Goal: Contribute content

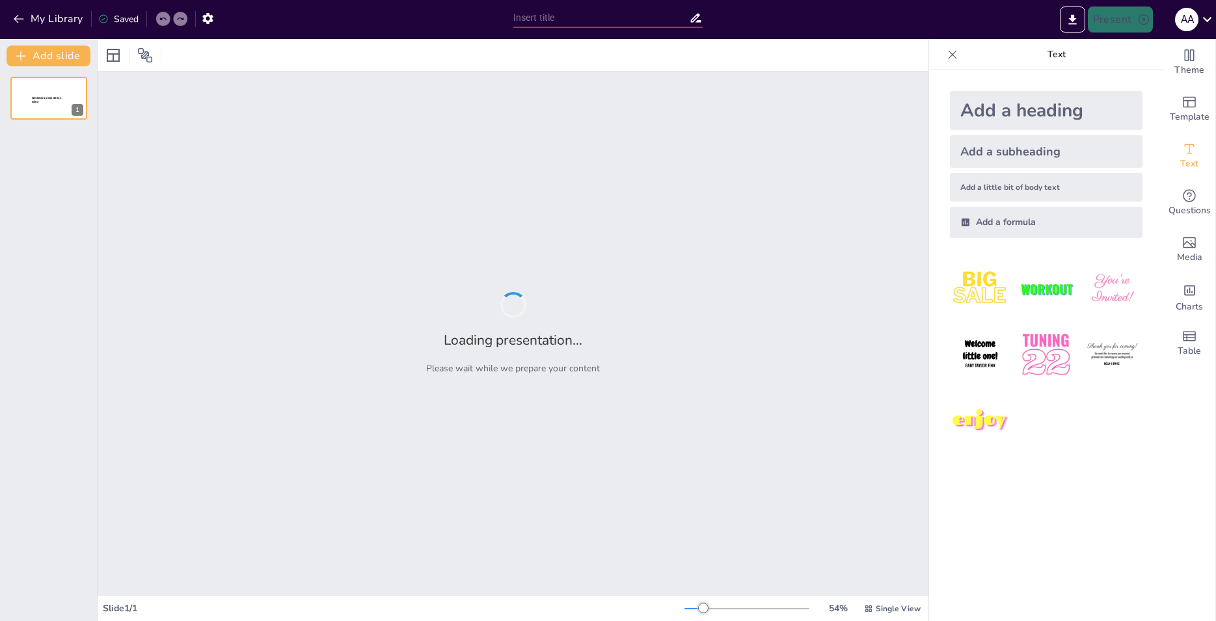
type input "Prevención y Abordaje Clínico del Cáncer de Cuello Uterino en el [GEOGRAPHIC_DA…"
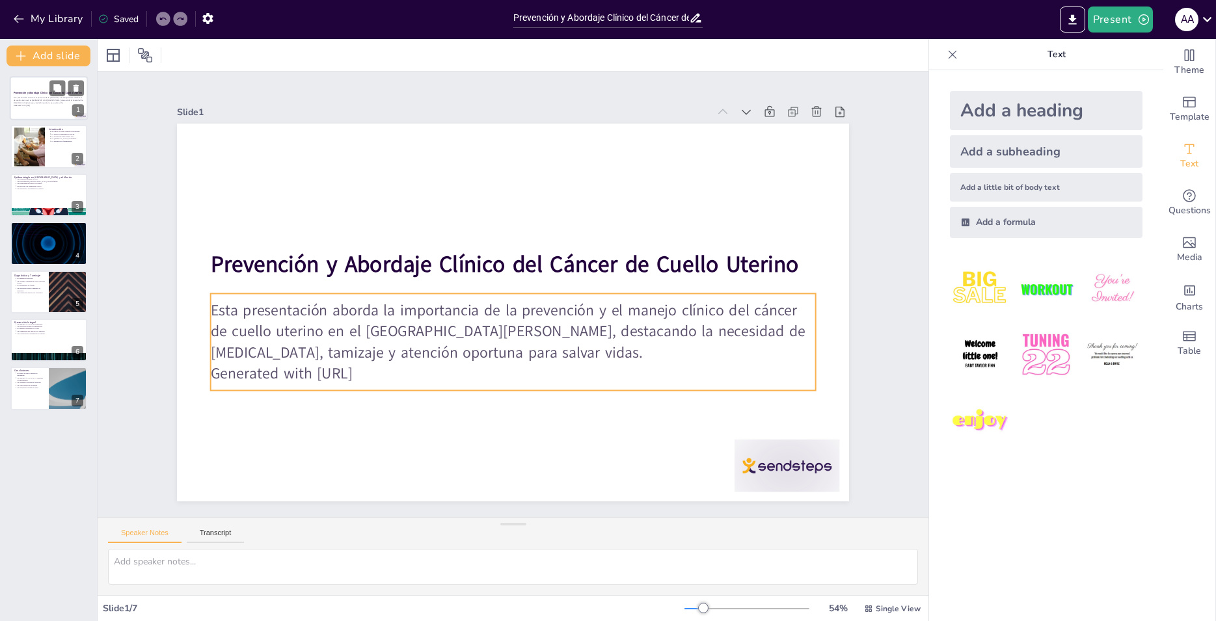
click at [49, 100] on p "Esta presentación aborda la importancia de la prevención y el manejo clínico de…" at bounding box center [49, 100] width 70 height 7
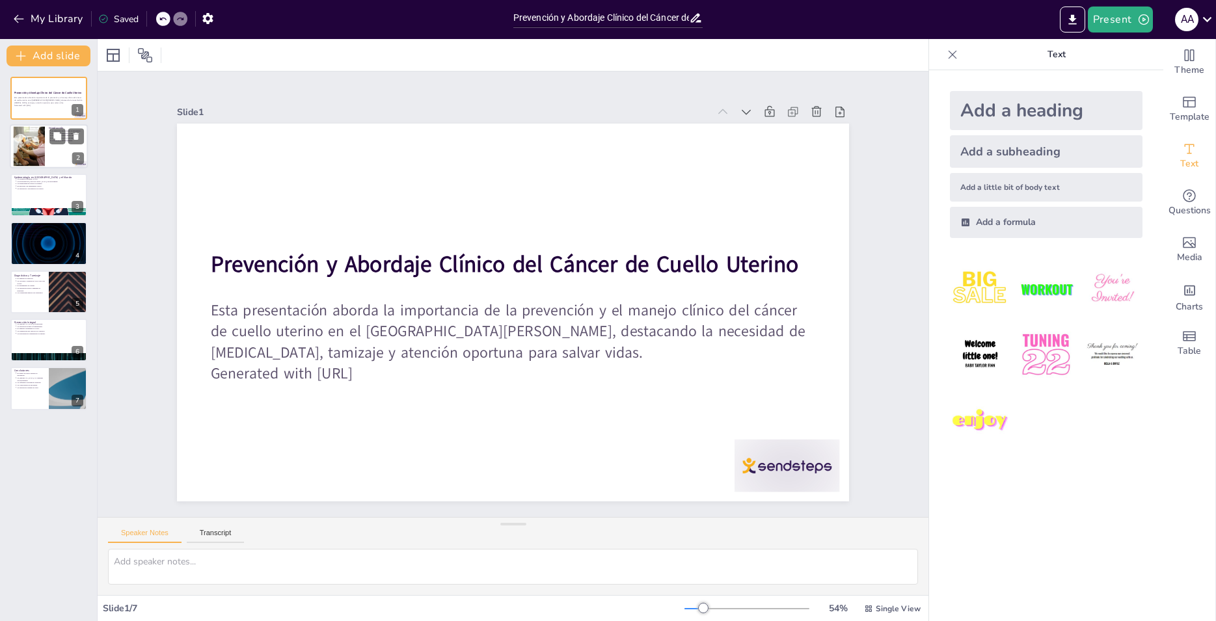
click at [54, 153] on div at bounding box center [49, 147] width 78 height 44
type textarea "La prevención es clave en la [MEDICAL_DATA] contra el cáncer de cuello uterino.…"
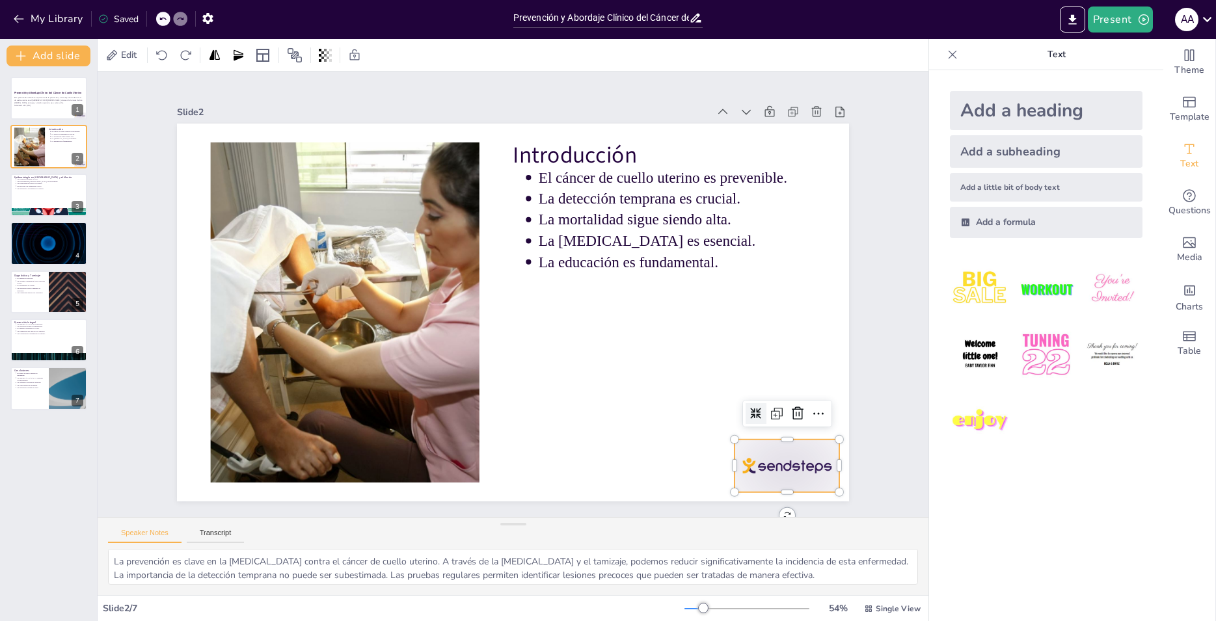
click at [723, 531] on div at bounding box center [664, 580] width 117 height 98
click at [656, 562] on icon at bounding box center [644, 573] width 22 height 22
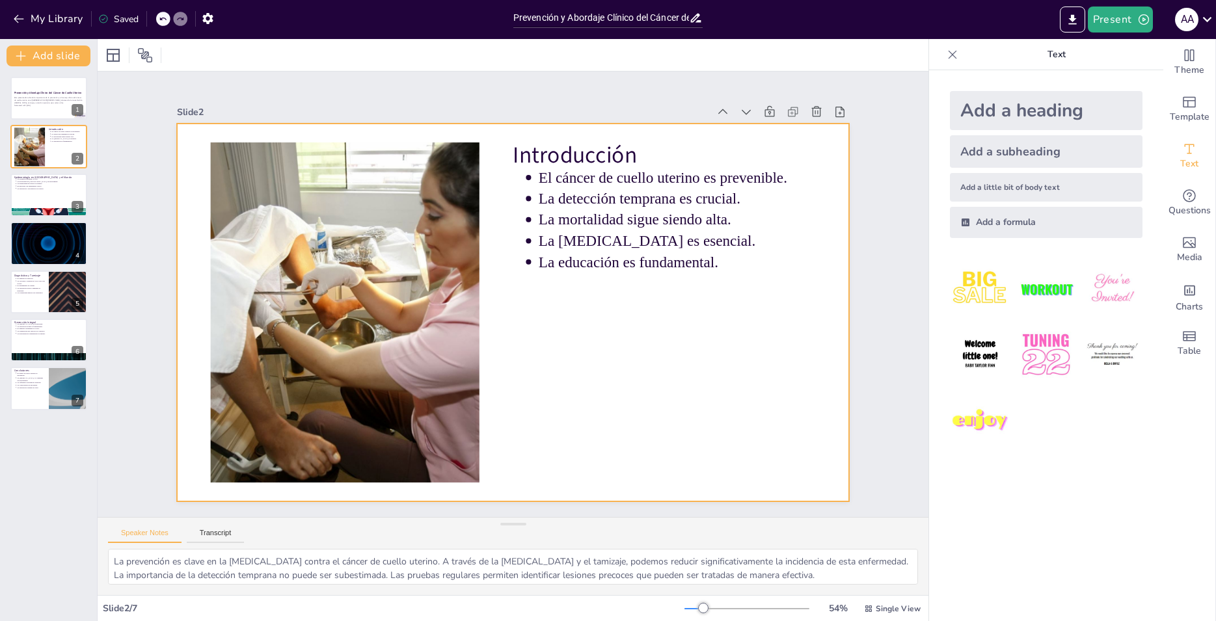
click at [649, 384] on div at bounding box center [502, 309] width 766 height 700
click at [50, 113] on div at bounding box center [49, 98] width 78 height 44
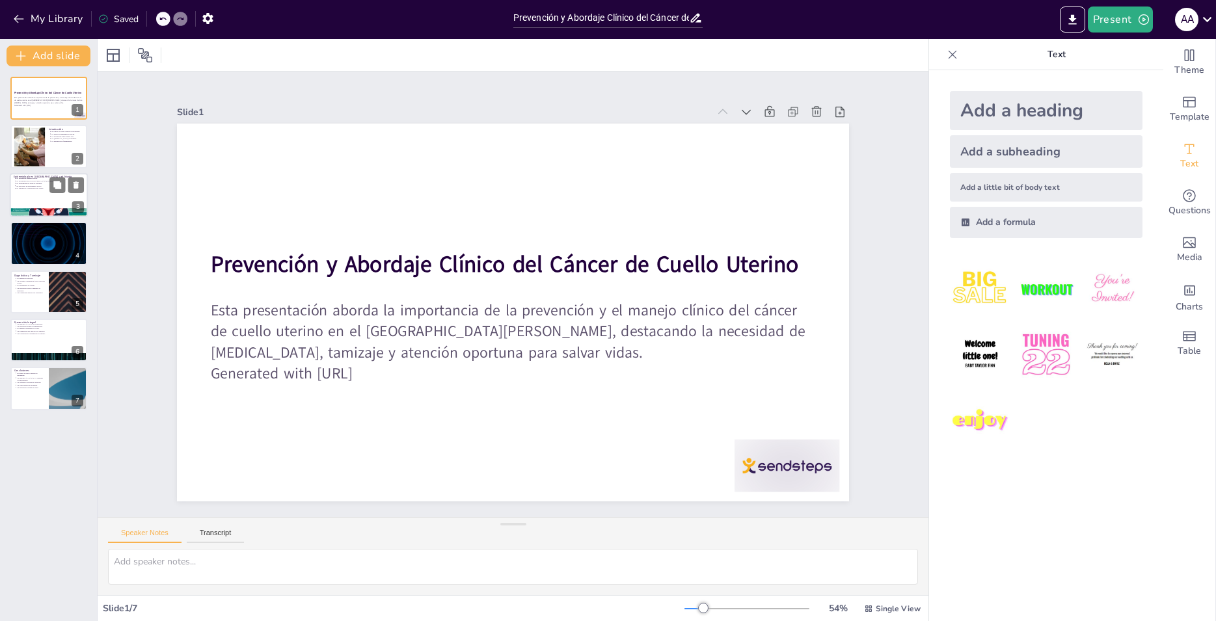
click at [44, 206] on div at bounding box center [49, 195] width 78 height 44
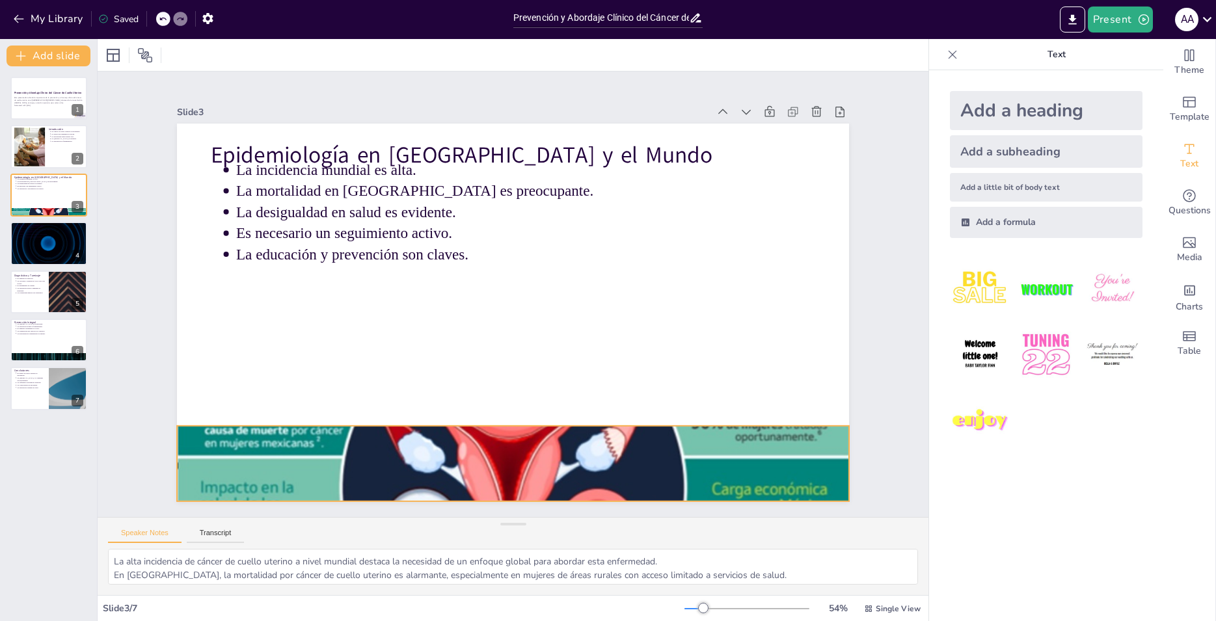
click at [459, 451] on div at bounding box center [443, 449] width 797 height 686
click at [53, 256] on div at bounding box center [49, 243] width 78 height 44
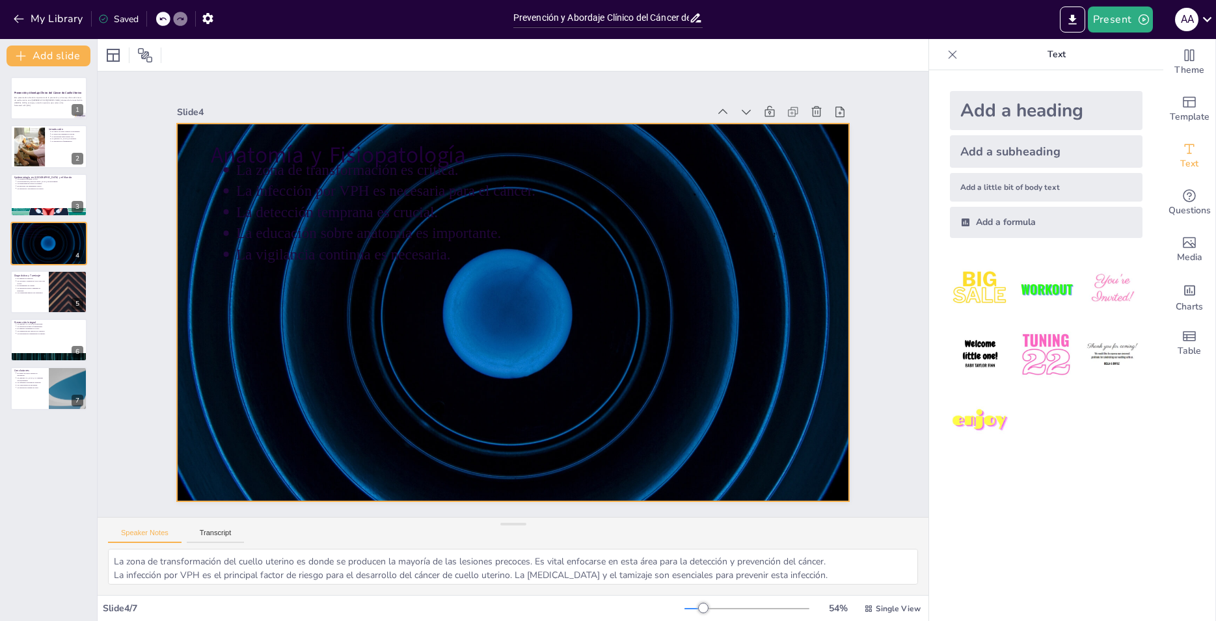
click at [518, 267] on div at bounding box center [496, 303] width 663 height 771
click at [42, 286] on p "El seguimiento es crucial." at bounding box center [30, 285] width 29 height 3
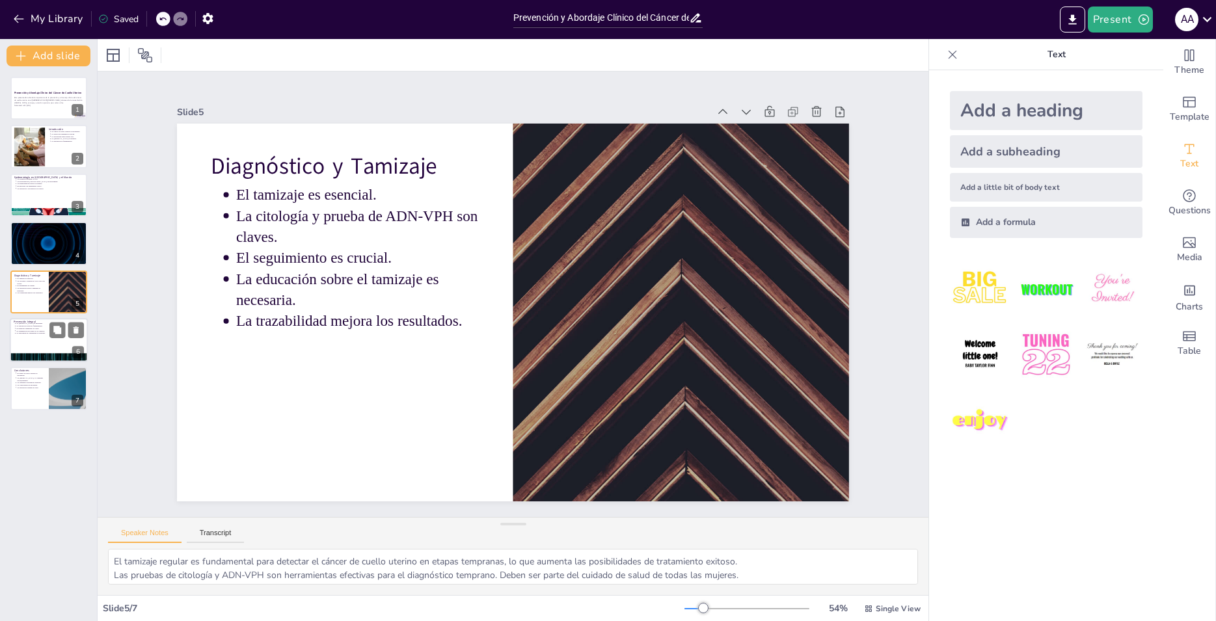
click at [29, 332] on p "La eliminación del cáncer es el objetivo." at bounding box center [50, 331] width 68 height 3
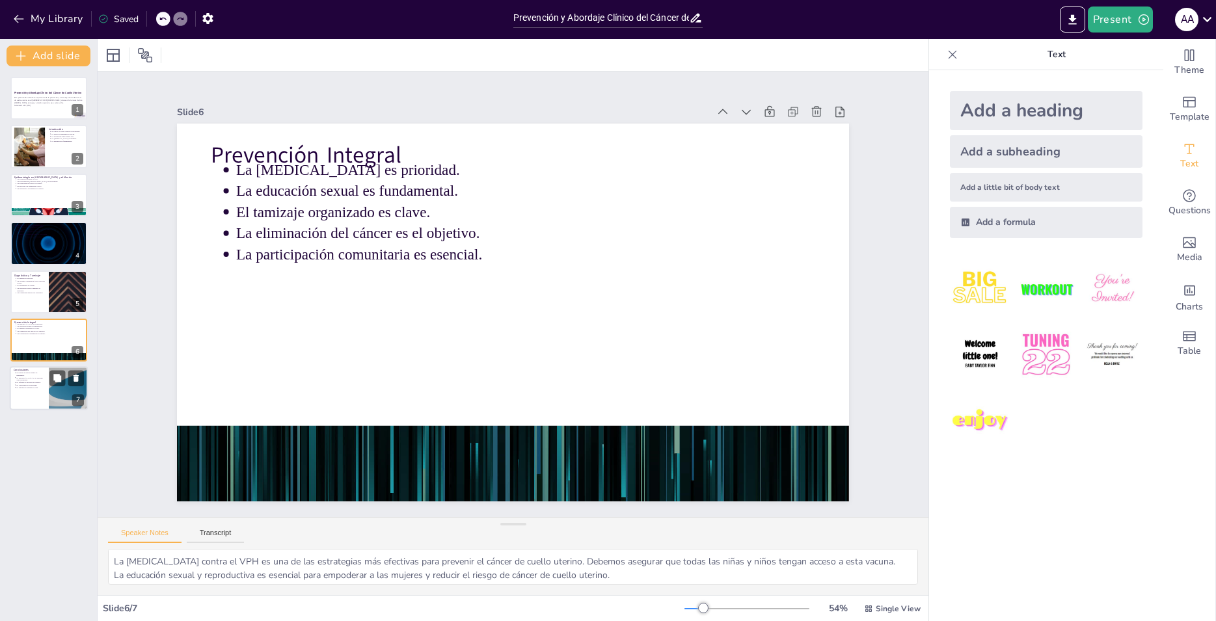
click at [31, 379] on p "La [MEDICAL_DATA] y el tamizaje son prioridades." at bounding box center [30, 379] width 29 height 5
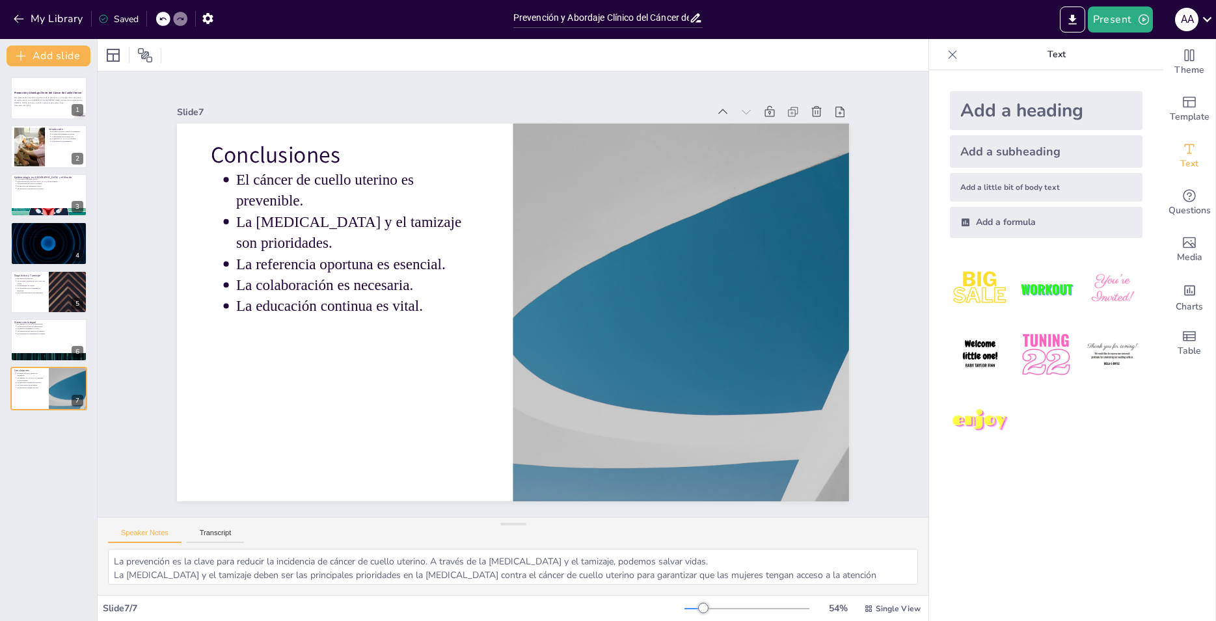
click at [37, 122] on div "Prevención y Abordaje Clínico del Cáncer de [PERSON_NAME] Esta presentación abo…" at bounding box center [48, 244] width 97 height 334
click at [36, 150] on div at bounding box center [28, 147] width 59 height 40
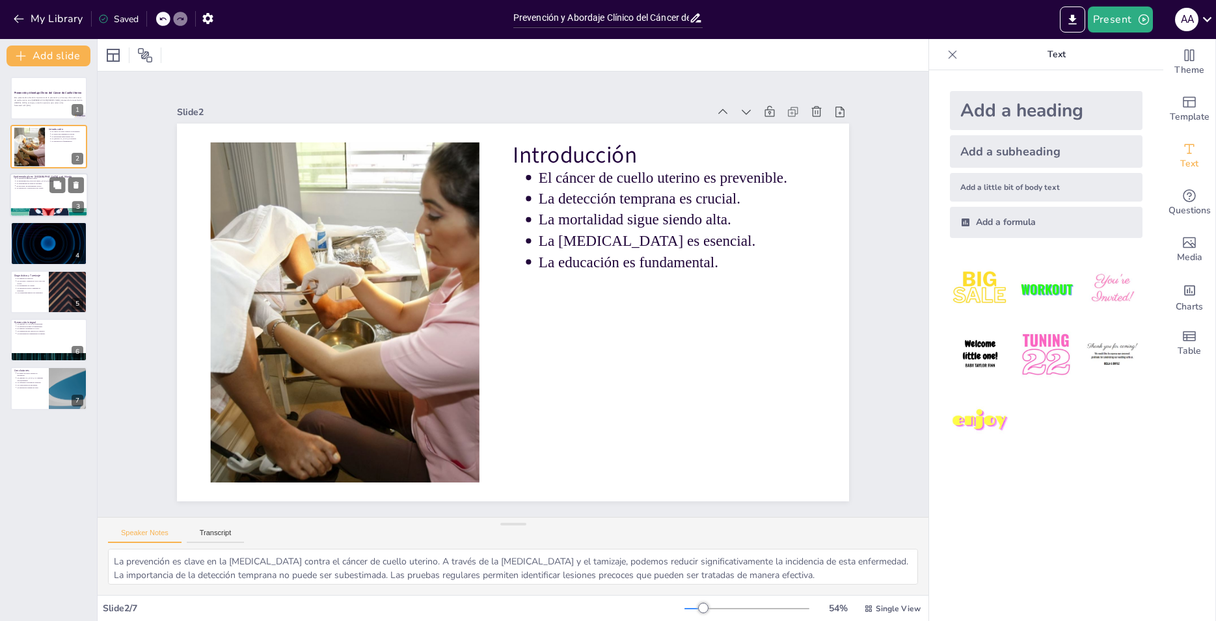
click at [27, 200] on div at bounding box center [49, 195] width 78 height 44
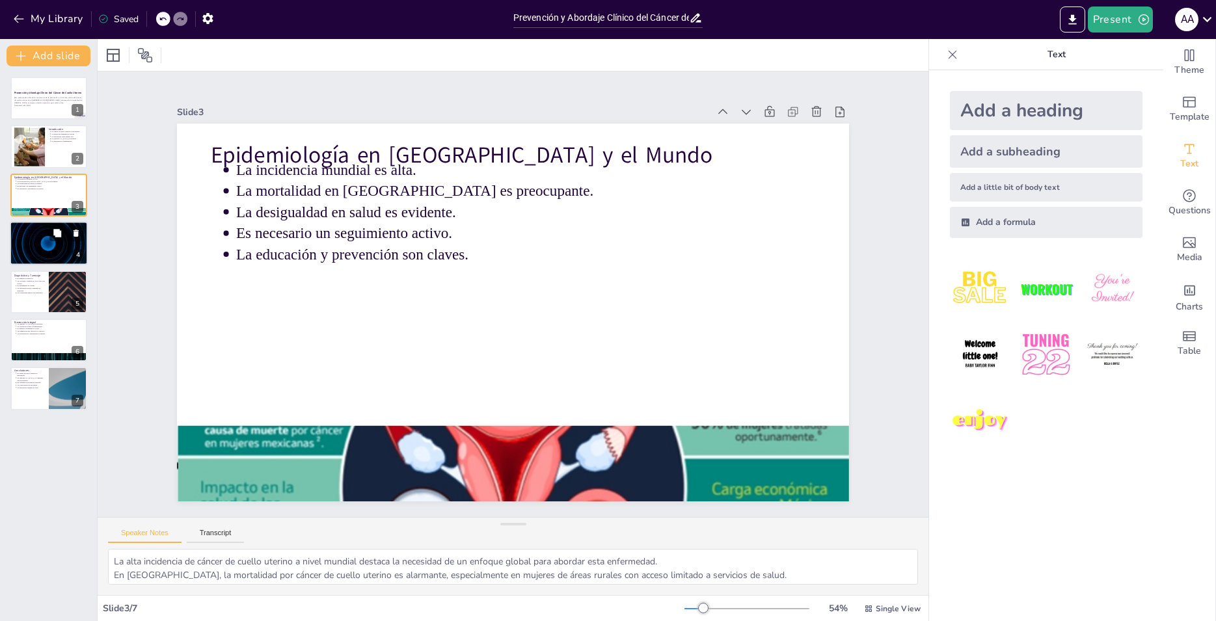
click at [27, 254] on div at bounding box center [49, 243] width 78 height 44
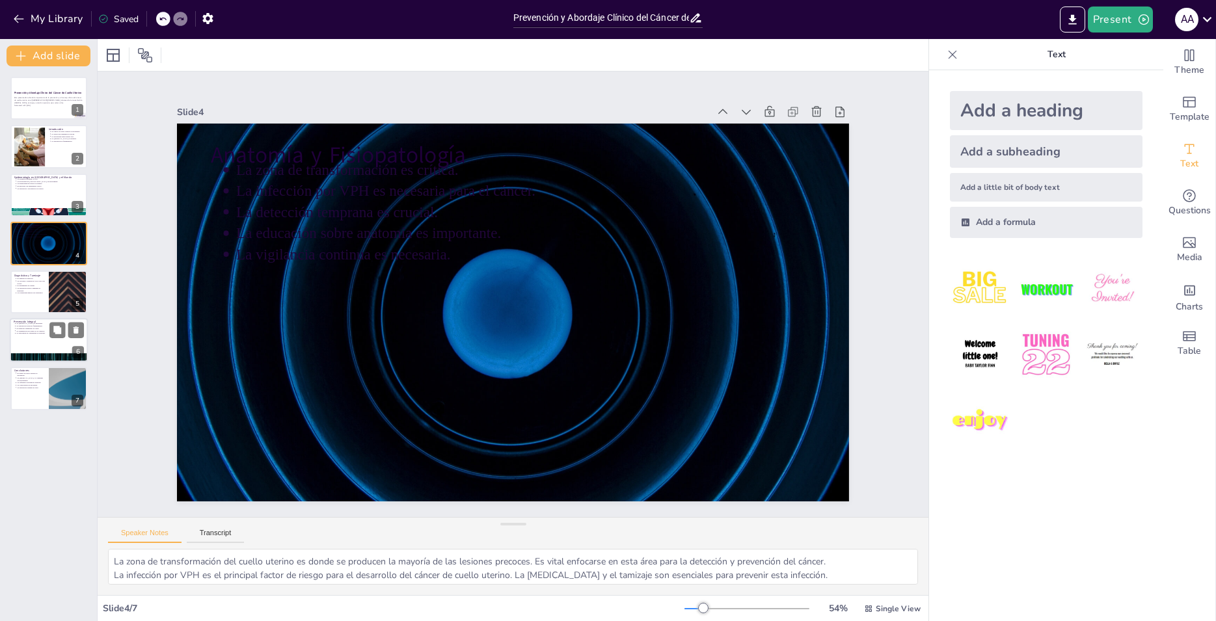
click at [23, 325] on p "La [MEDICAL_DATA] es prioridad." at bounding box center [50, 324] width 68 height 3
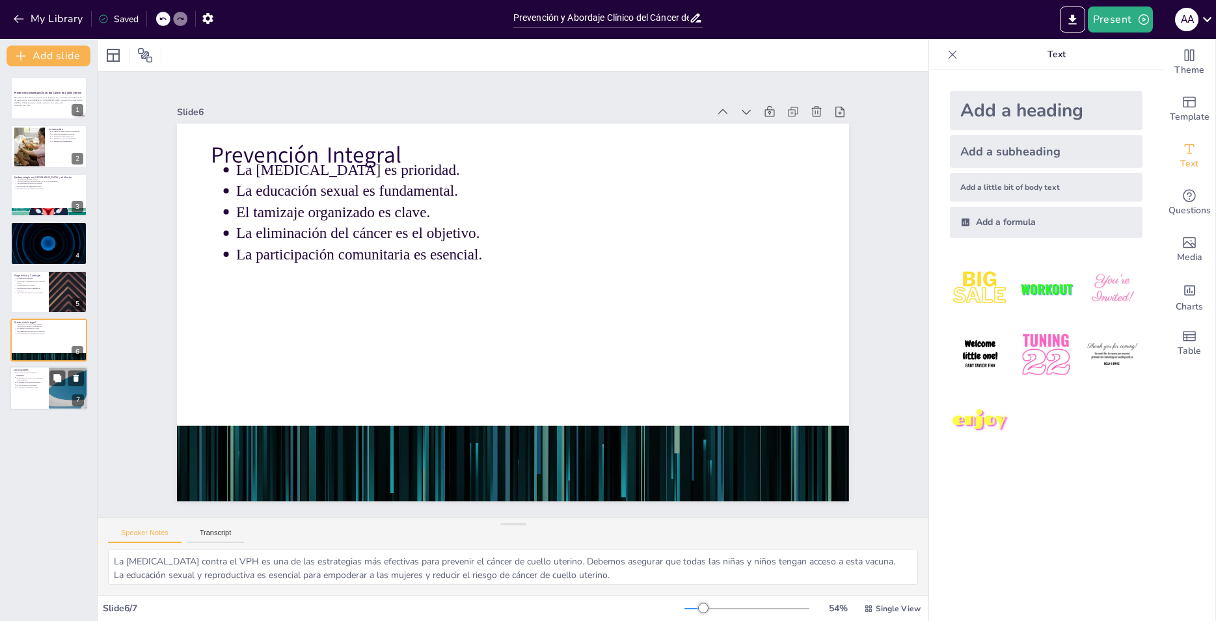
click at [27, 380] on p "La [MEDICAL_DATA] y el tamizaje son prioridades." at bounding box center [30, 379] width 29 height 5
type textarea "La prevención es la clave para reducir la incidencia de cáncer de cuello uterin…"
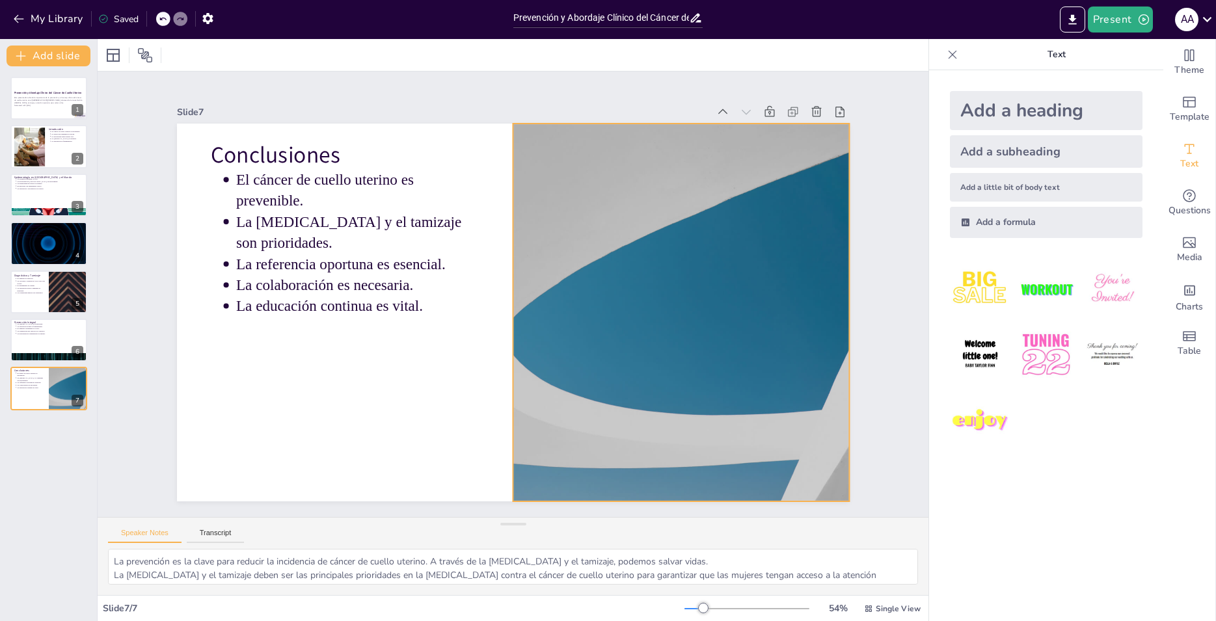
click at [637, 274] on div at bounding box center [649, 393] width 771 height 663
click at [637, 258] on div at bounding box center [667, 363] width 756 height 566
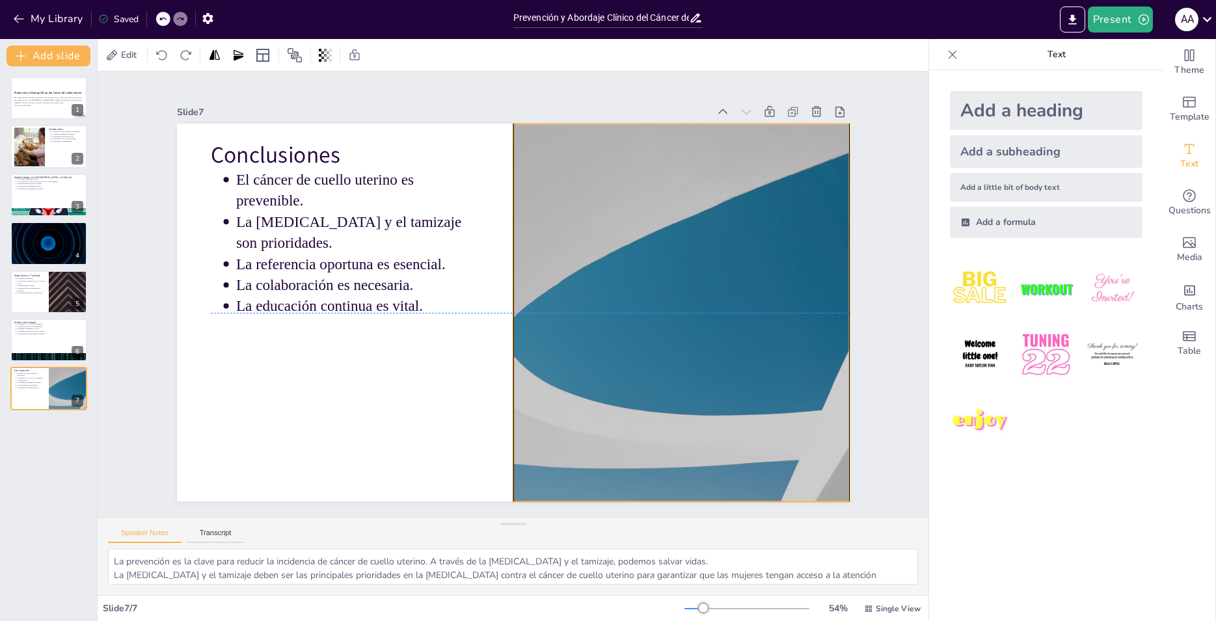
drag, startPoint x: 529, startPoint y: 354, endPoint x: 864, endPoint y: 358, distance: 334.3
click at [864, 358] on div "Slide 1 Prevención y Abordaje Clínico del Cáncer de [PERSON_NAME] Esta presenta…" at bounding box center [512, 294] width 814 height 560
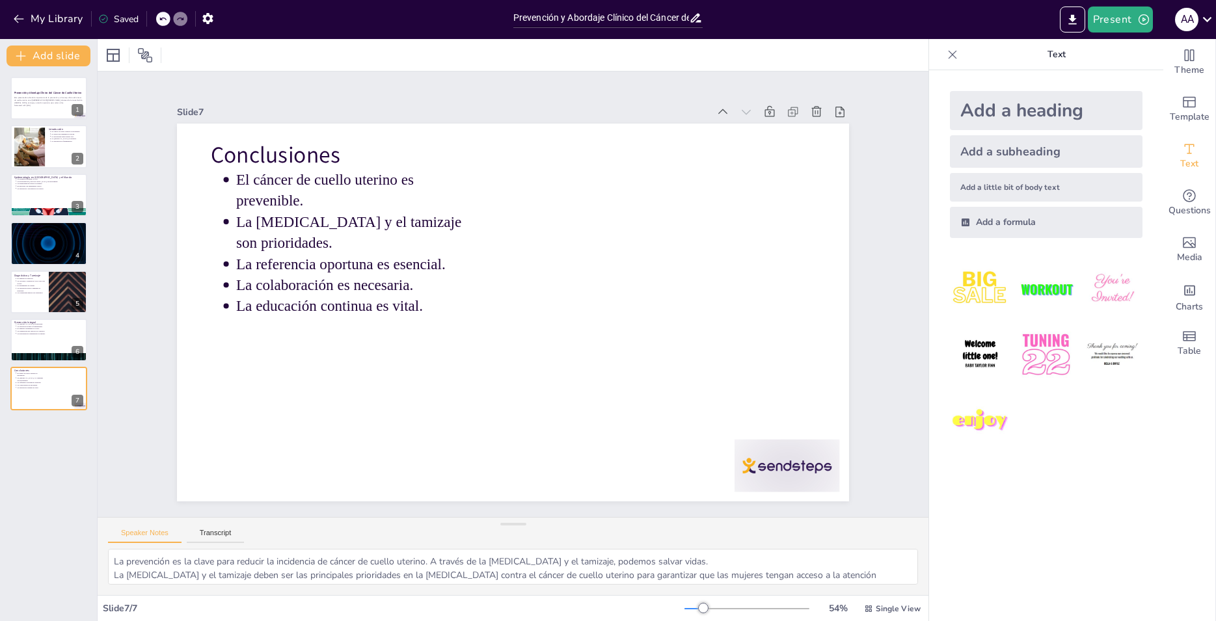
click at [8, 16] on div "My Library Saved" at bounding box center [110, 18] width 220 height 23
click at [14, 15] on icon "button" at bounding box center [18, 18] width 13 height 13
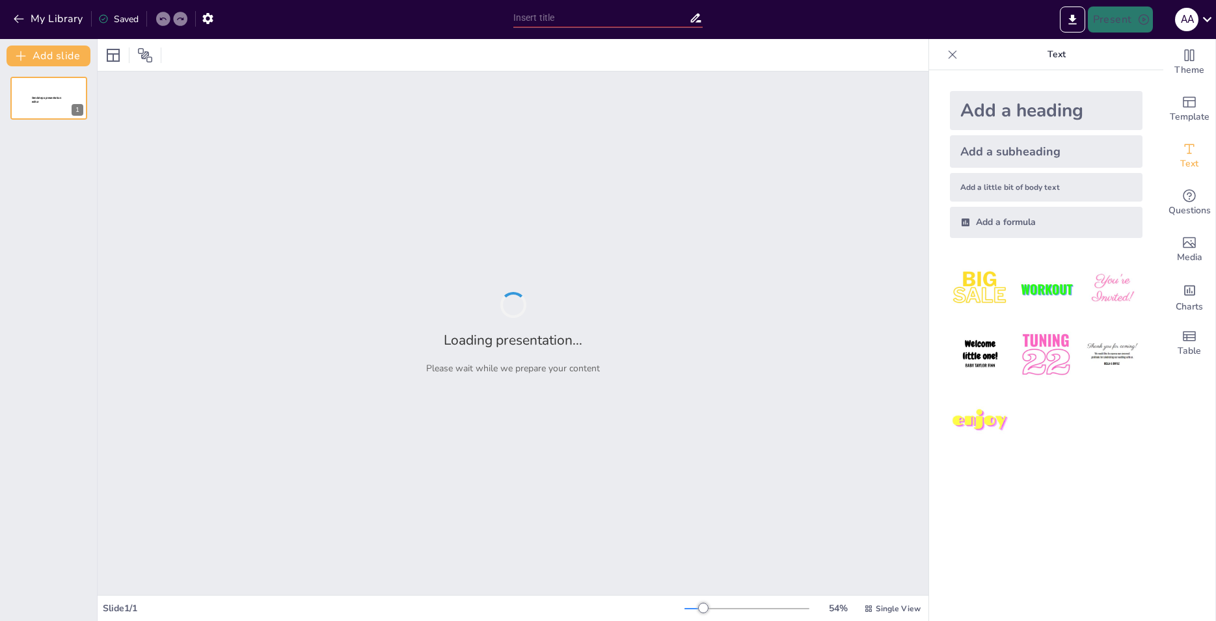
type input "Prevención y Abordaje Clínico del Cáncer de Cuello Uterino en el [GEOGRAPHIC_DA…"
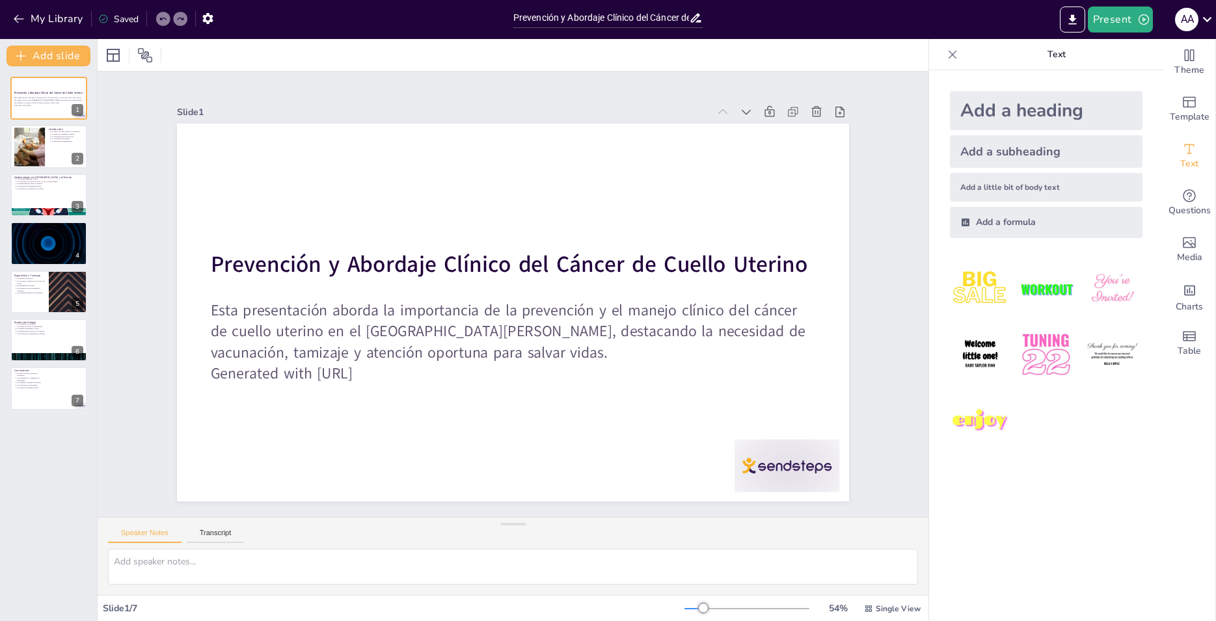
click at [998, 162] on div "Add a subheading" at bounding box center [1046, 151] width 193 height 33
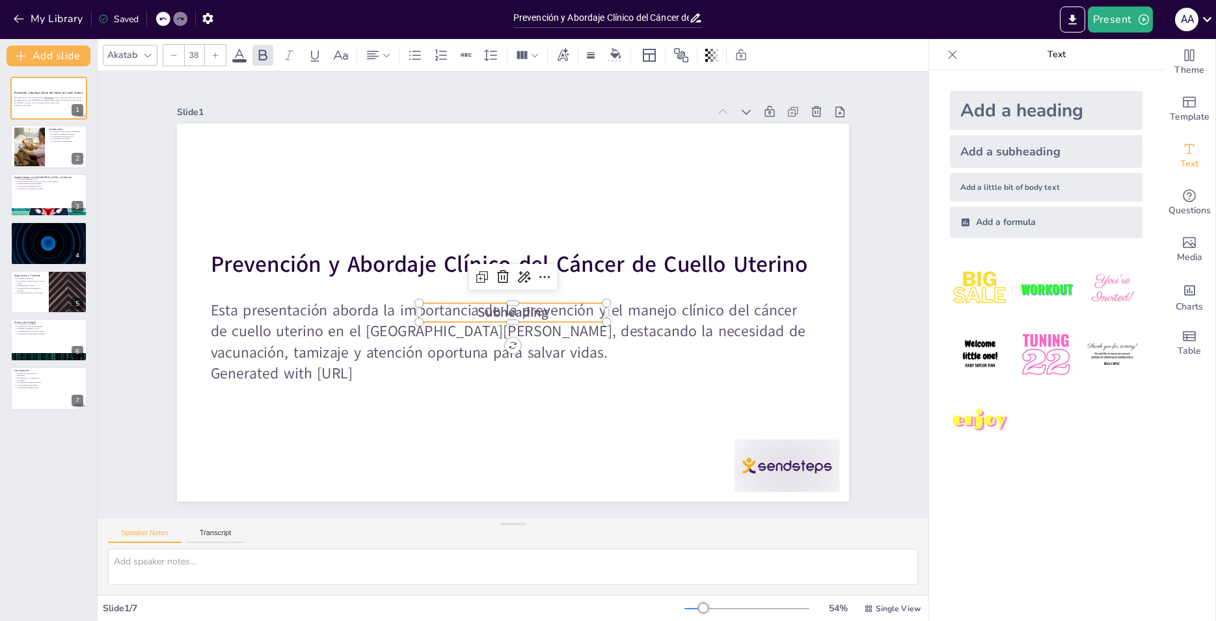
click at [998, 185] on div "Add a little bit of body text" at bounding box center [1046, 187] width 193 height 29
type input "26"
click at [987, 226] on div "Add a formula" at bounding box center [1046, 222] width 193 height 31
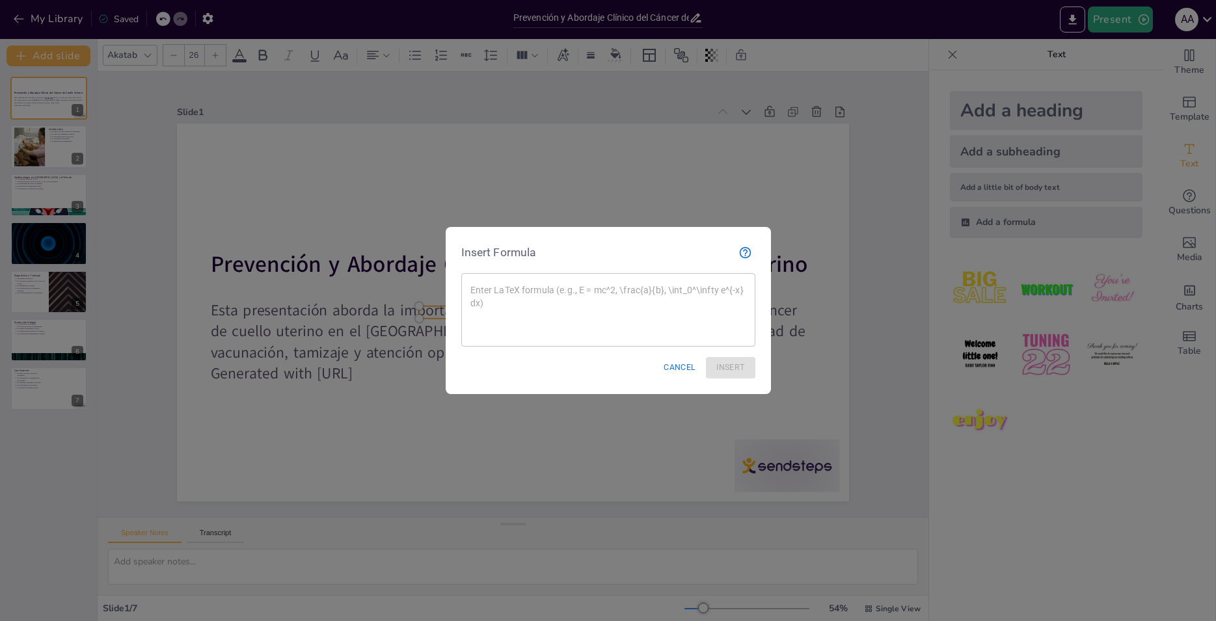
click at [673, 367] on button "Cancel" at bounding box center [679, 367] width 42 height 21
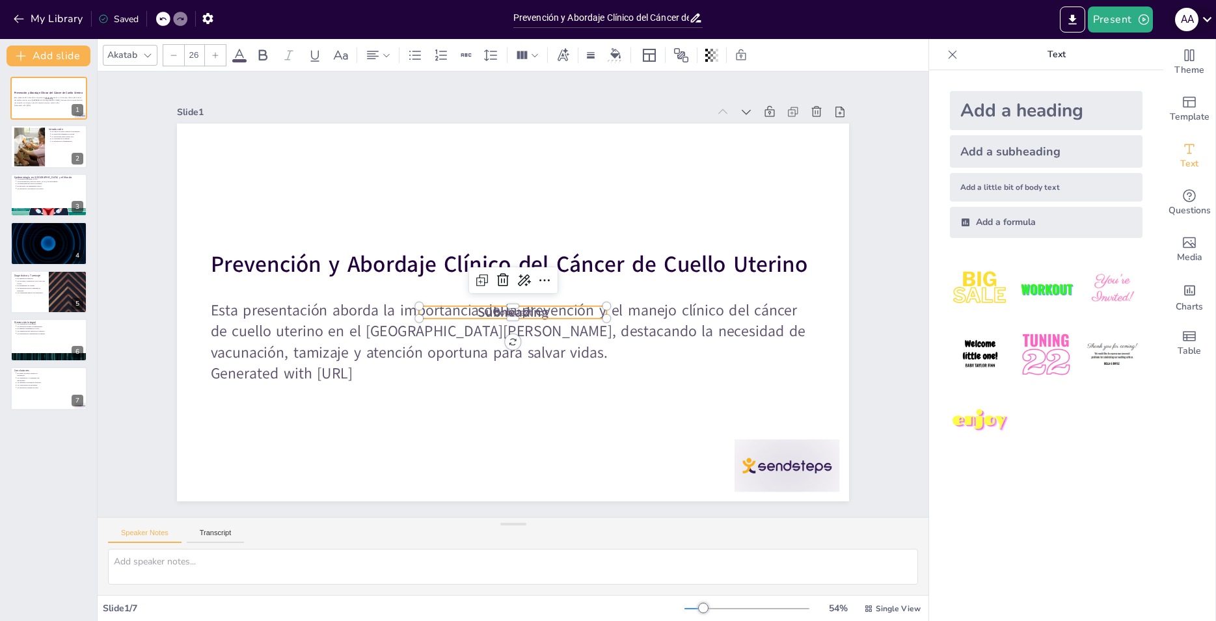
click at [1208, 18] on icon at bounding box center [1207, 19] width 18 height 18
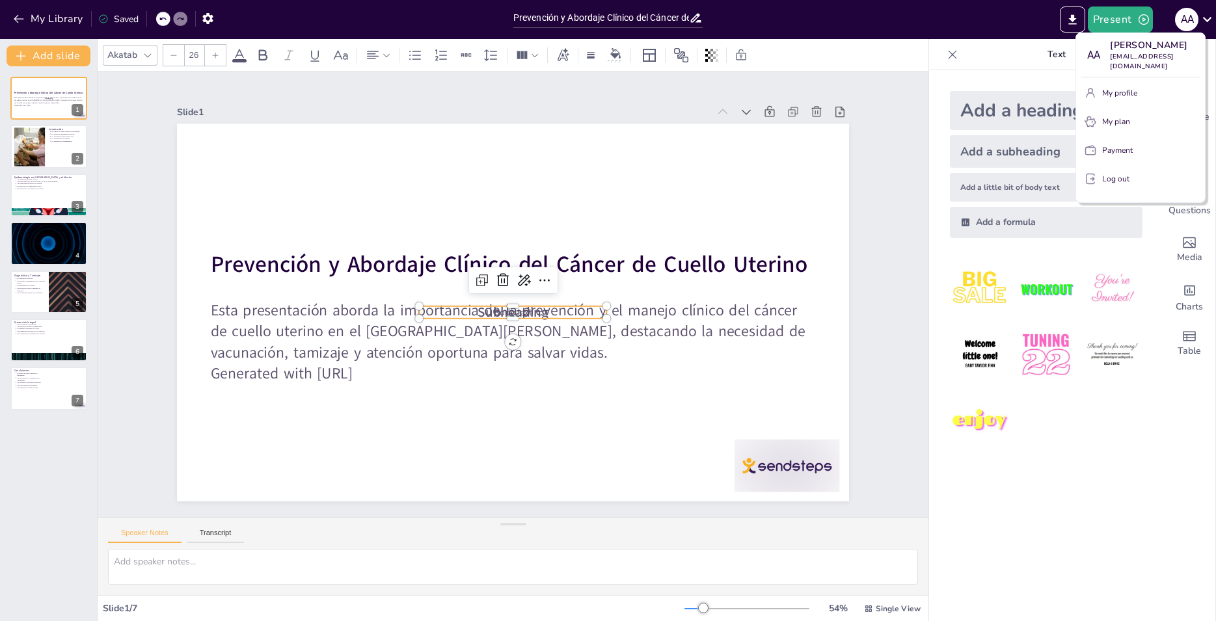
click at [367, 166] on div at bounding box center [608, 310] width 1216 height 621
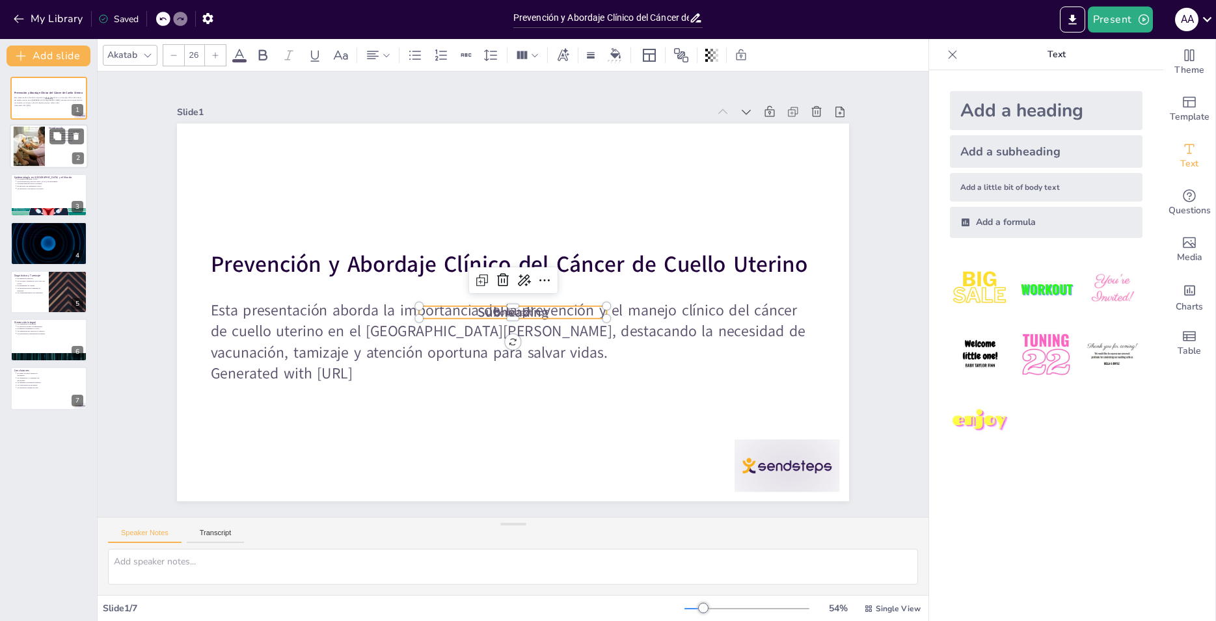
click at [41, 165] on div at bounding box center [28, 147] width 59 height 40
type textarea "La prevención es clave en la [MEDICAL_DATA] contra el cáncer de cuello uterino.…"
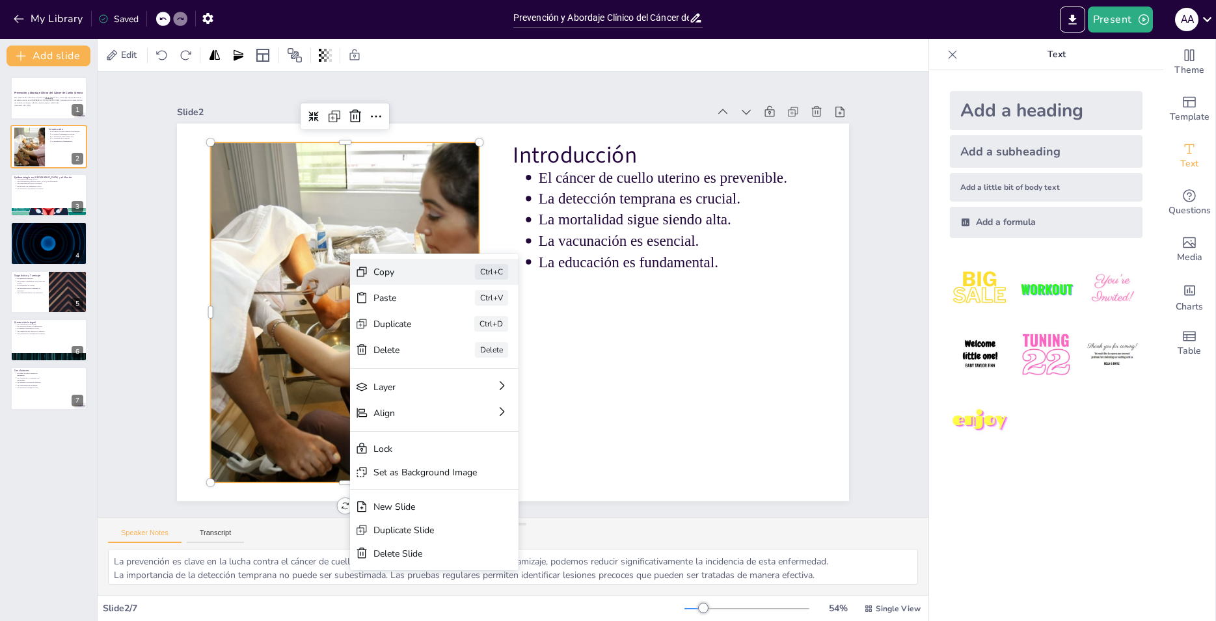
click at [436, 316] on div "Copy Ctrl+C" at bounding box center [521, 346] width 170 height 60
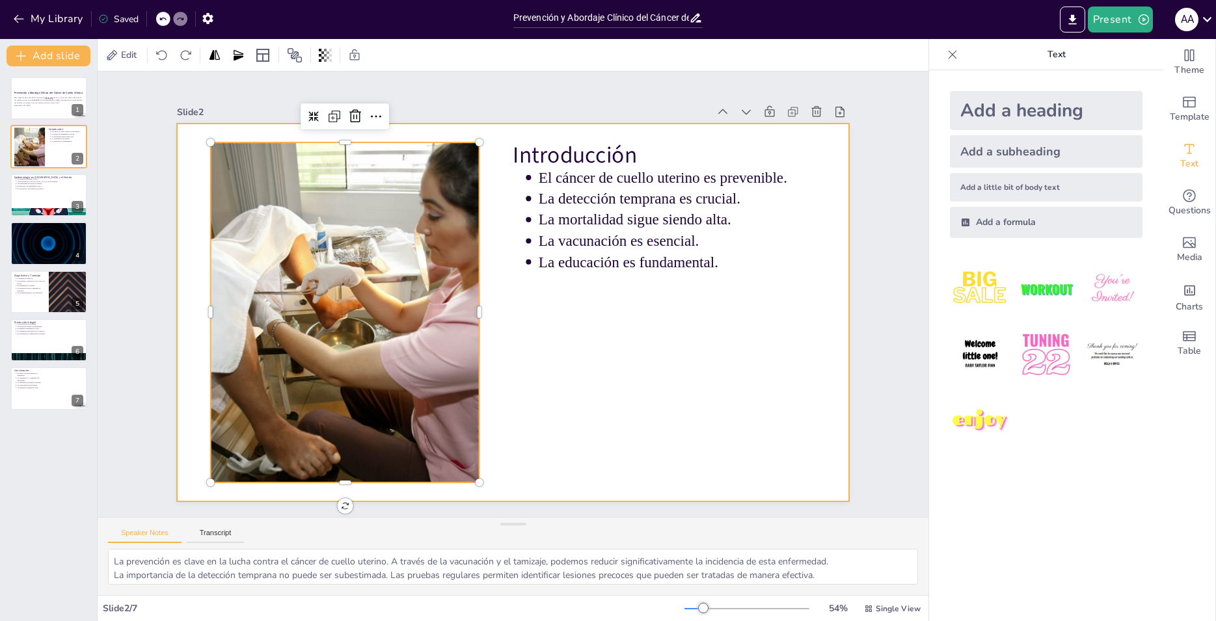
click at [550, 360] on div at bounding box center [511, 312] width 708 height 446
